Goal: Task Accomplishment & Management: Use online tool/utility

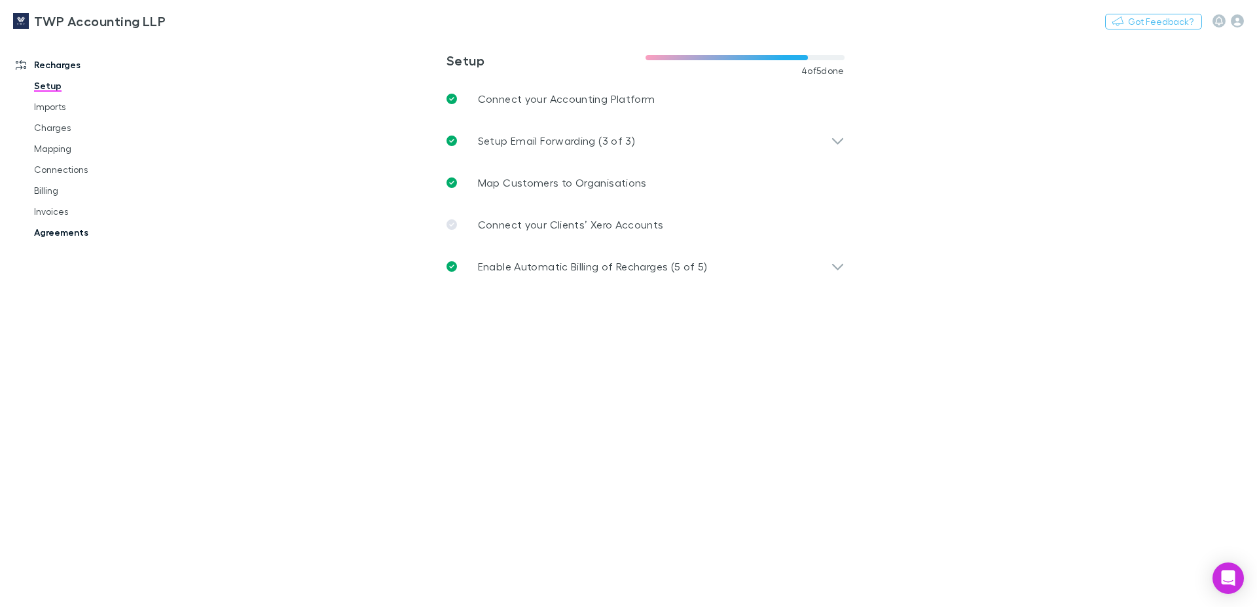
click at [69, 231] on link "Agreements" at bounding box center [99, 232] width 157 height 21
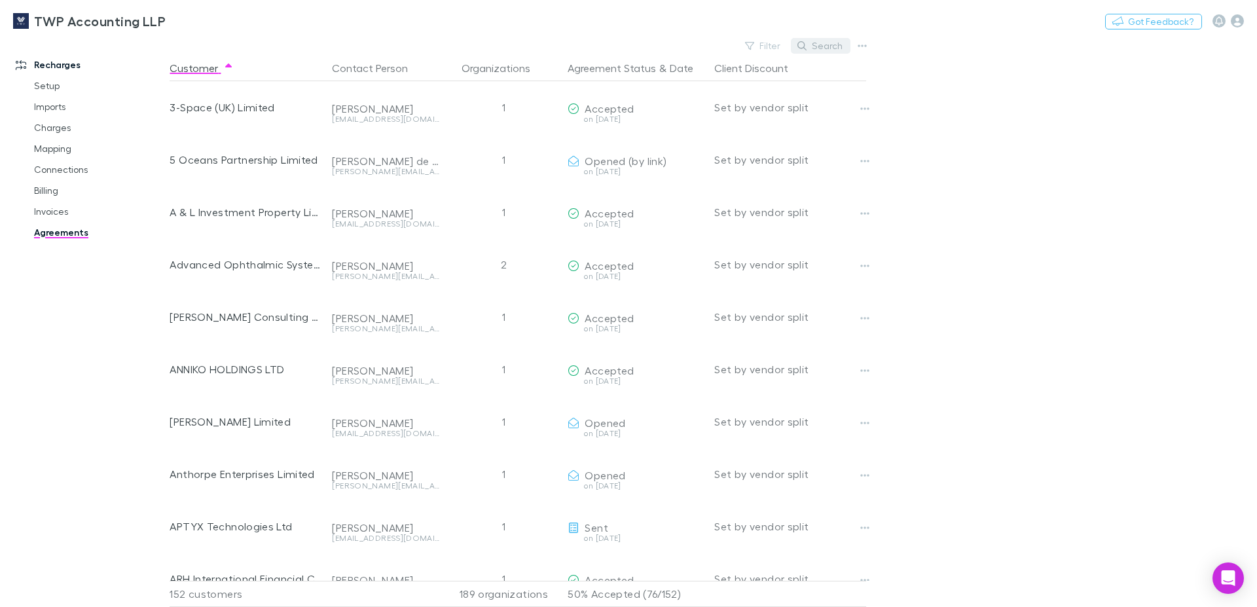
click at [832, 42] on button "Search" at bounding box center [821, 46] width 60 height 16
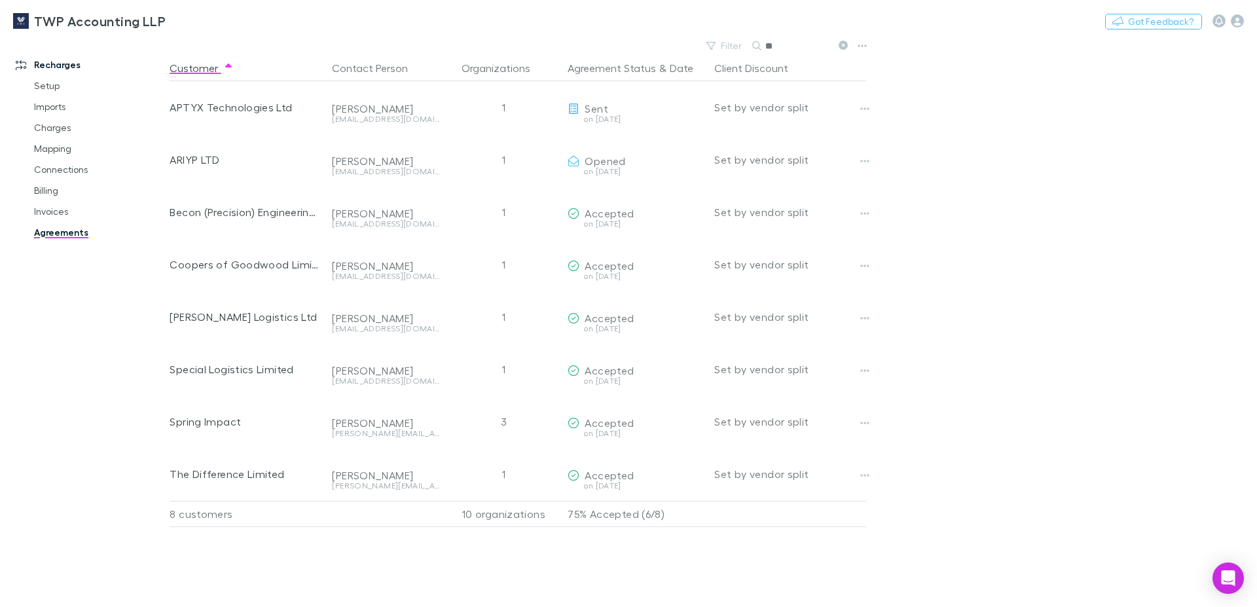
type input "*"
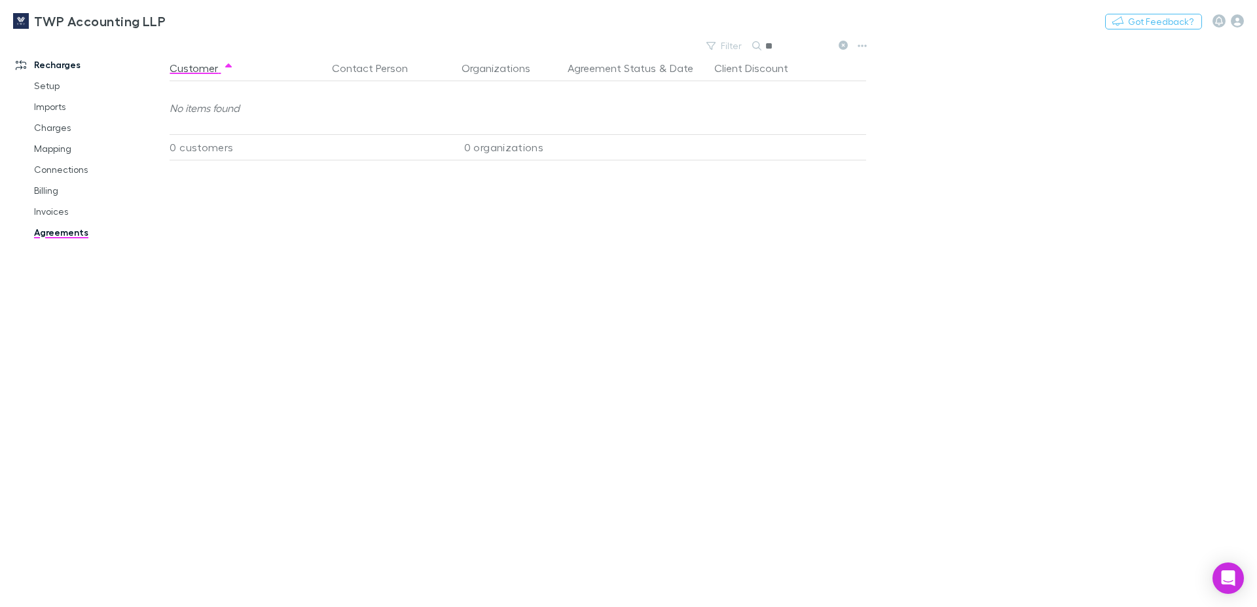
type input "*"
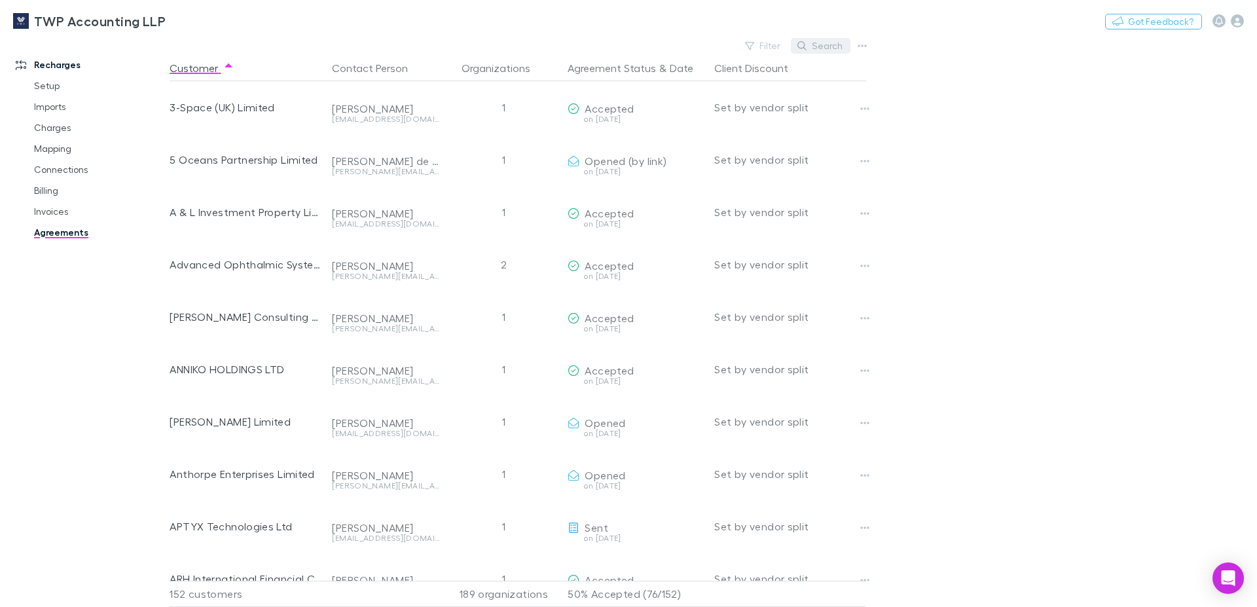
click at [823, 46] on button "Search" at bounding box center [821, 46] width 60 height 16
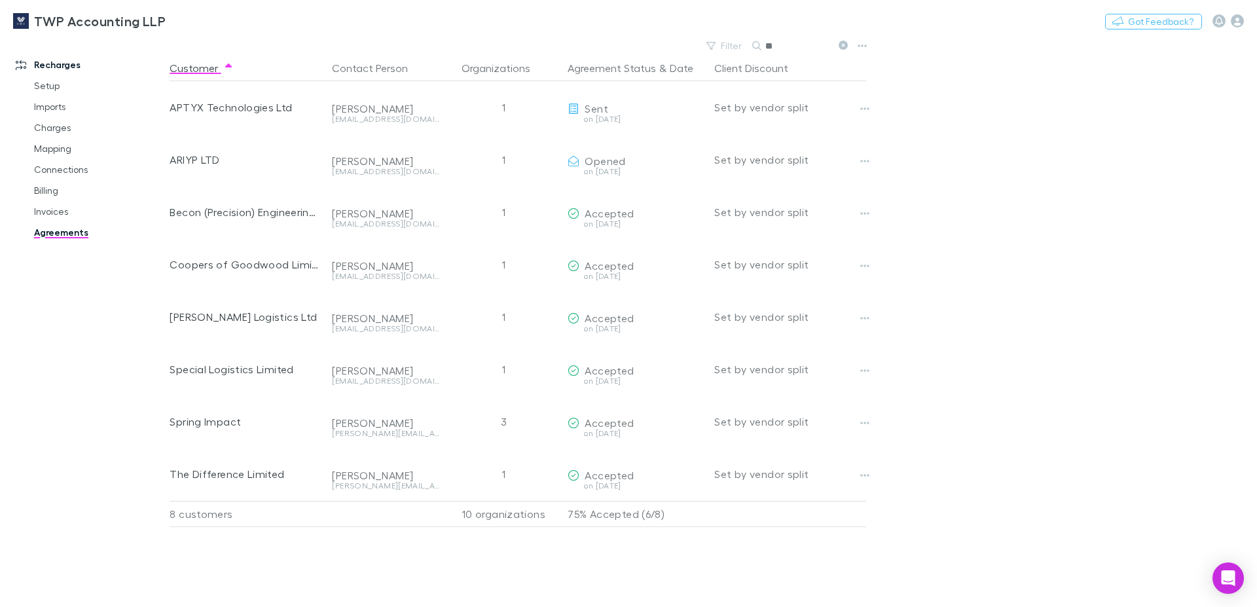
type input "*"
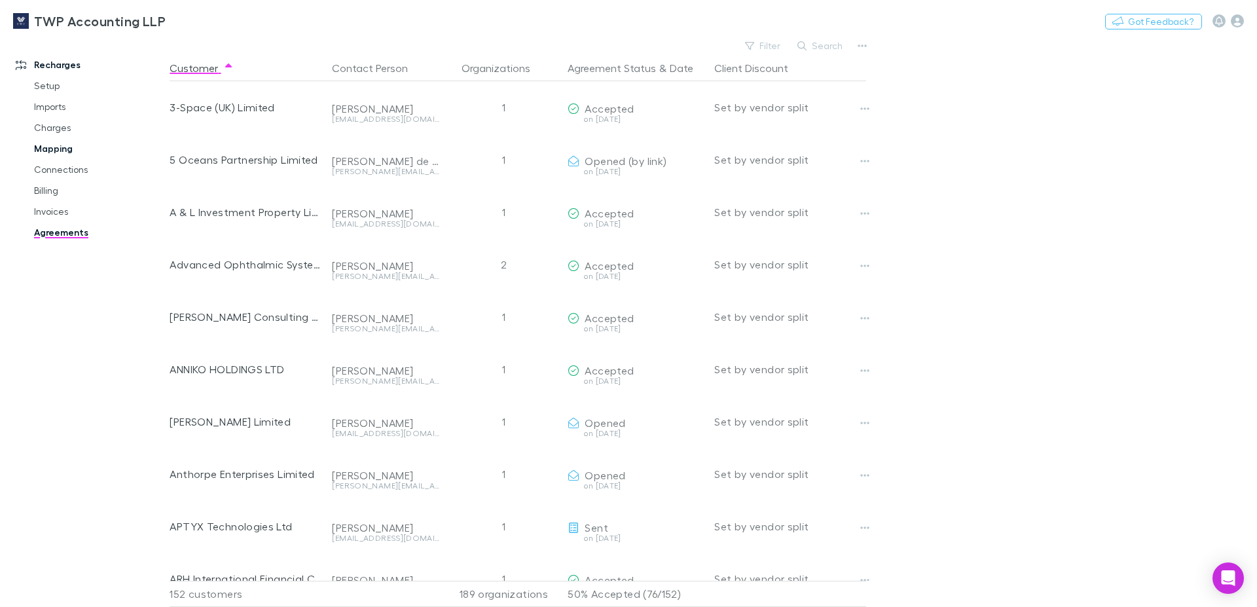
click at [65, 149] on link "Mapping" at bounding box center [99, 148] width 157 height 21
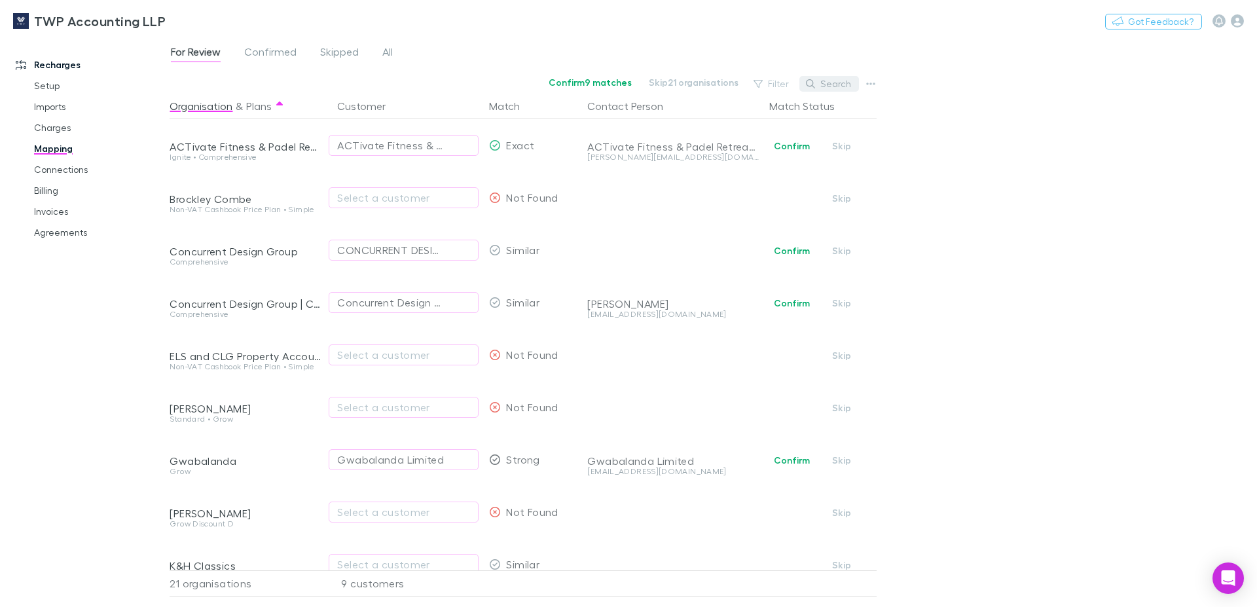
click at [830, 86] on button "Search" at bounding box center [830, 84] width 60 height 16
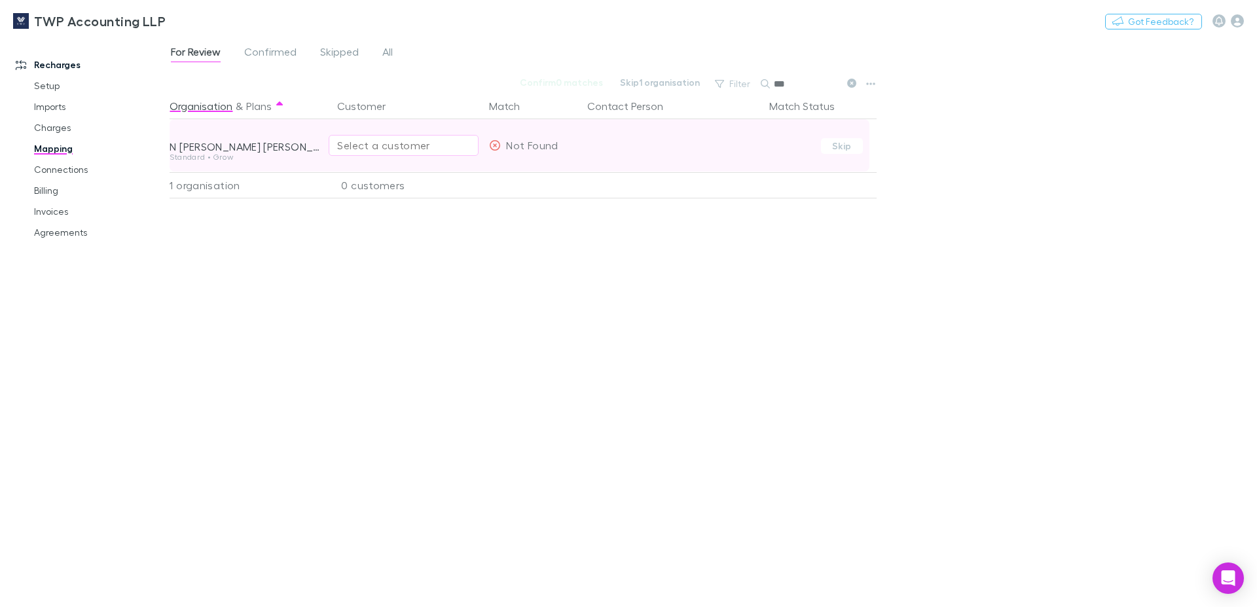
type input "***"
click at [426, 145] on div "Select a customer" at bounding box center [403, 146] width 133 height 16
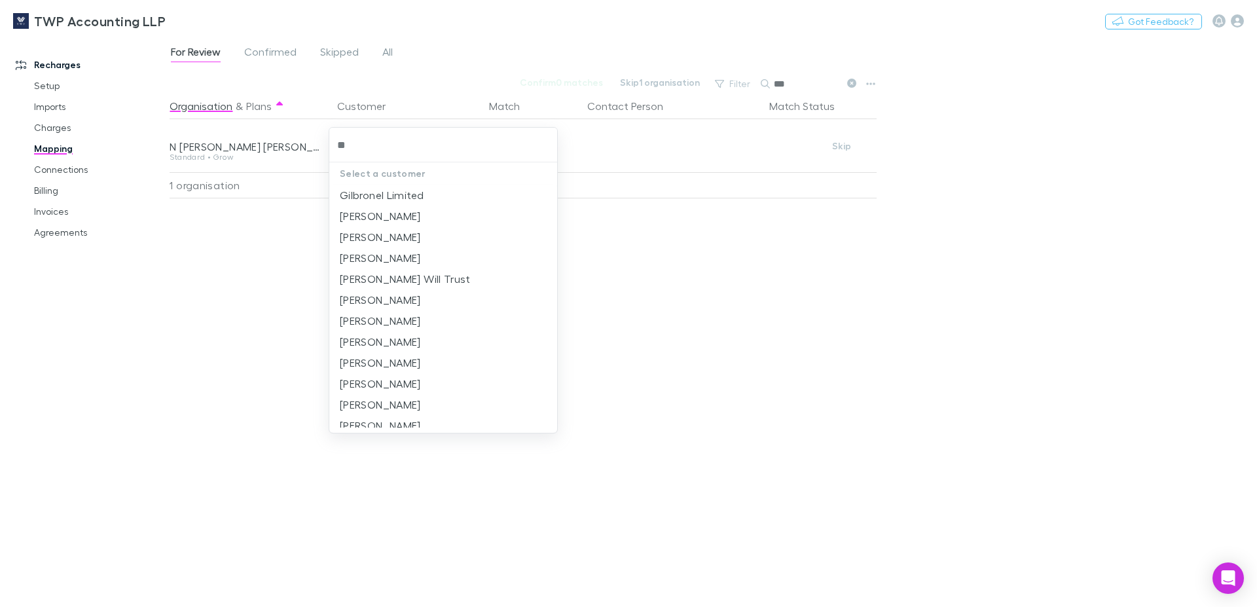
type input "*"
click at [263, 235] on div at bounding box center [628, 303] width 1257 height 607
